Goal: Transaction & Acquisition: Download file/media

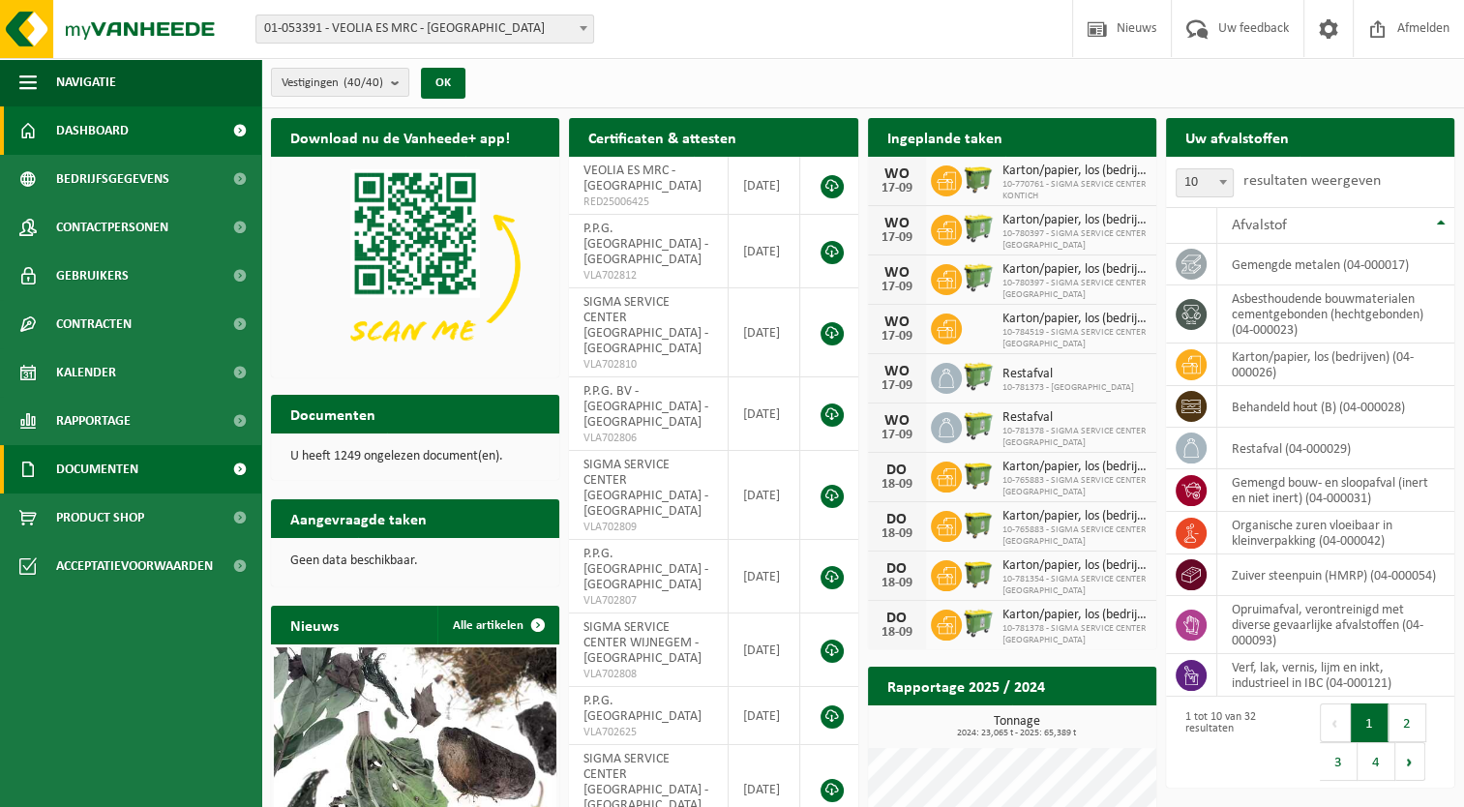
click at [124, 468] on span "Documenten" at bounding box center [97, 469] width 82 height 48
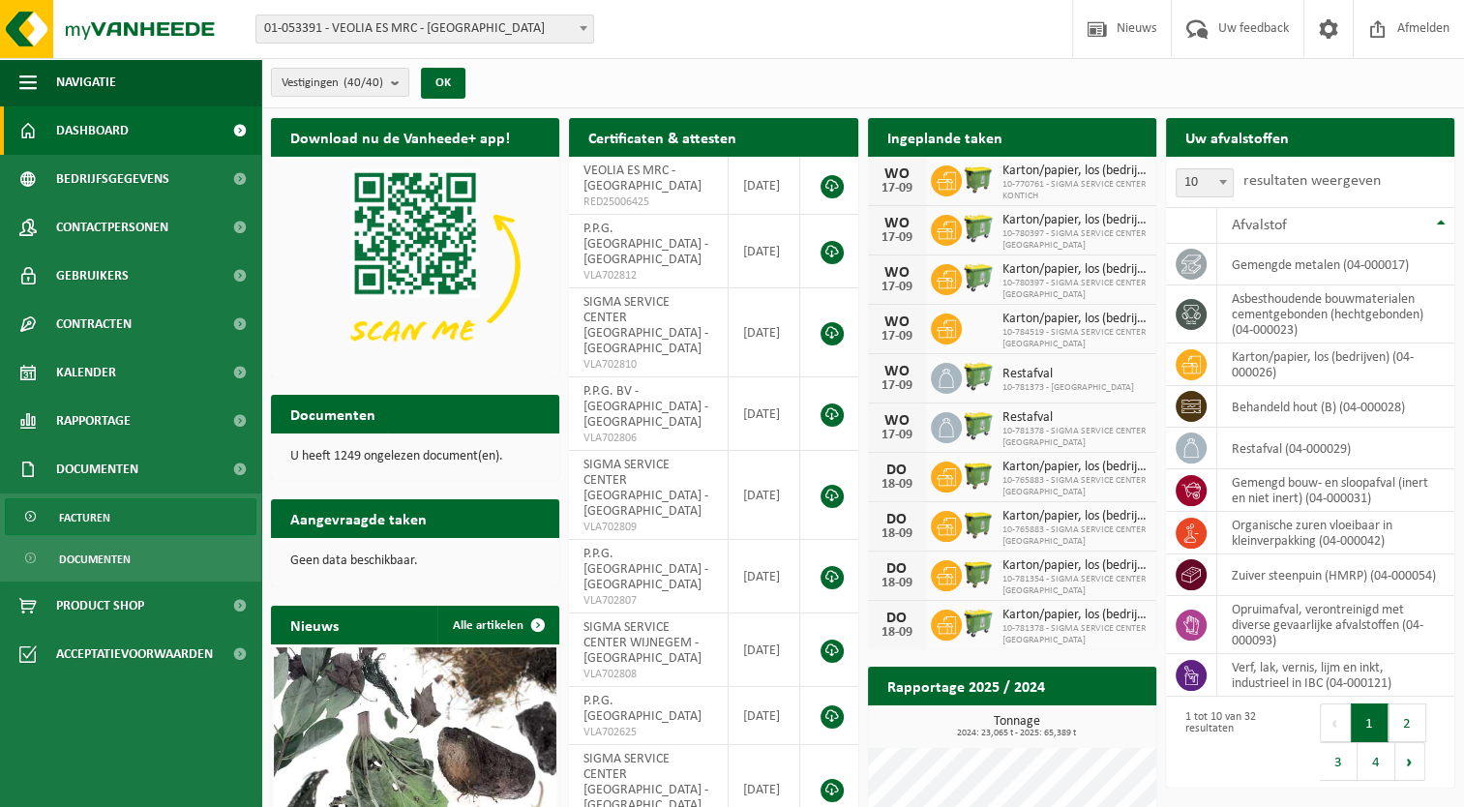
click at [99, 510] on span "Facturen" at bounding box center [84, 517] width 51 height 37
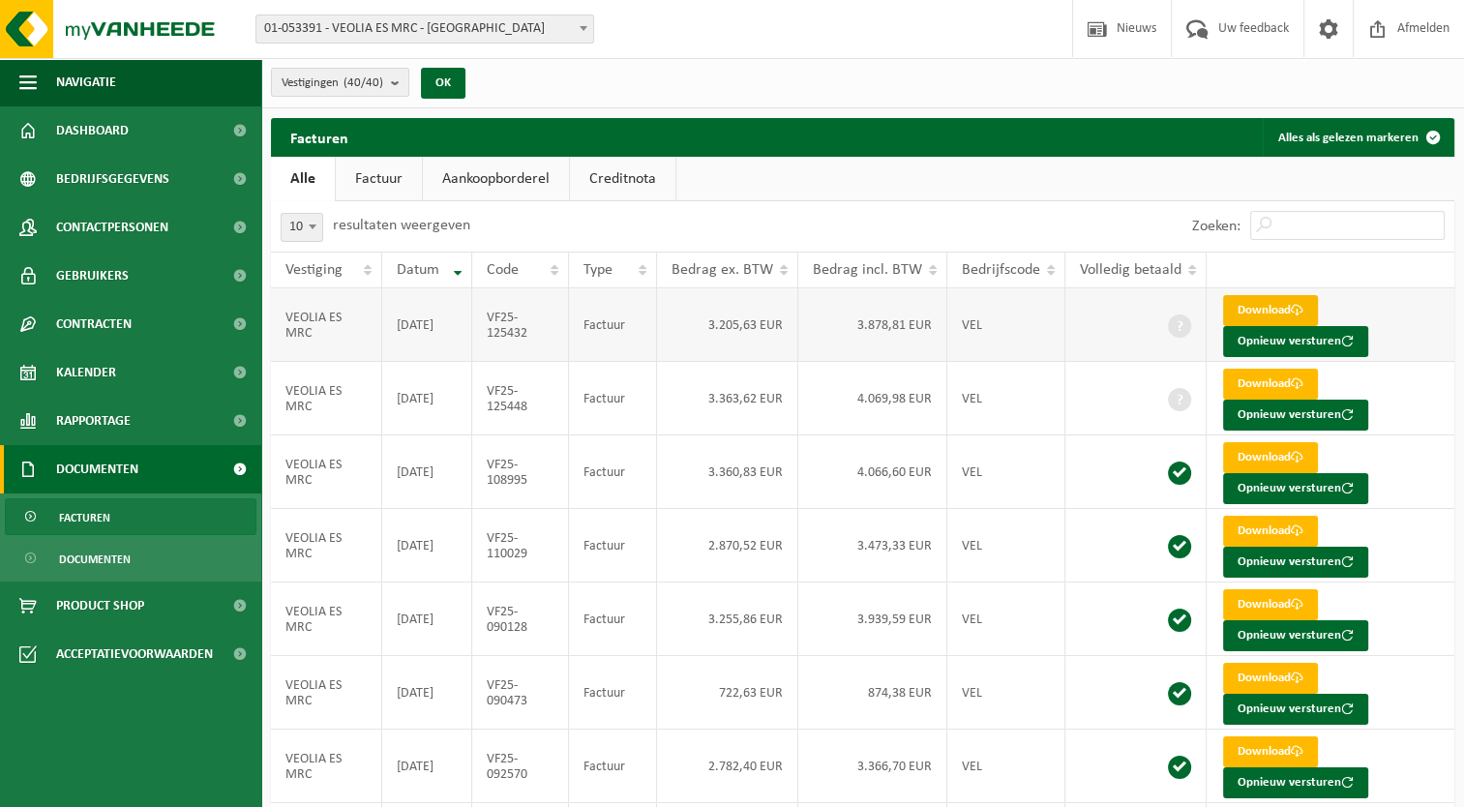
click at [1264, 308] on link "Download" at bounding box center [1270, 310] width 95 height 31
click at [1267, 379] on link "Download" at bounding box center [1270, 384] width 95 height 31
